Goal: Task Accomplishment & Management: Manage account settings

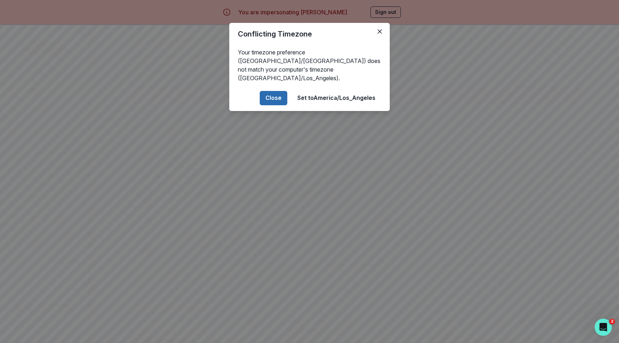
click at [269, 91] on button "Close" at bounding box center [274, 98] width 28 height 14
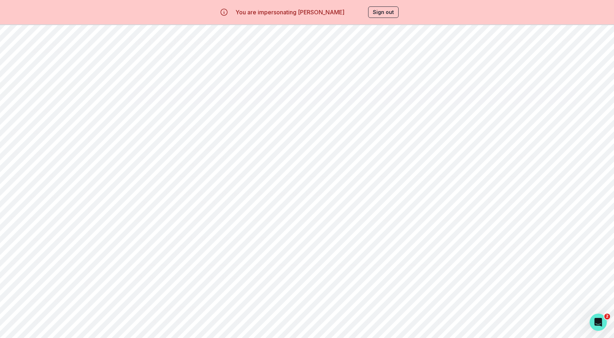
click at [19, 90] on icon "button" at bounding box center [15, 89] width 9 height 9
click at [387, 10] on button "Sign out" at bounding box center [383, 11] width 30 height 11
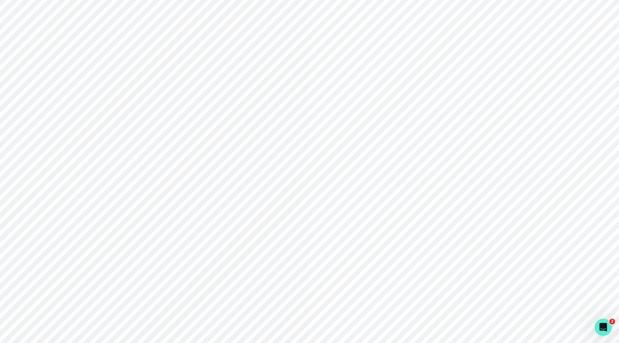
type input "[PERSON_NAME][EMAIL_ADDRESS][DOMAIN_NAME]"
click at [396, 75] on div "Sign in with Google OR [PERSON_NAME][EMAIL_ADDRESS][DOMAIN_NAME] Email address …" at bounding box center [465, 171] width 310 height 343
click at [453, 116] on p "Sign in with Google" at bounding box center [470, 113] width 52 height 9
